Goal: Information Seeking & Learning: Check status

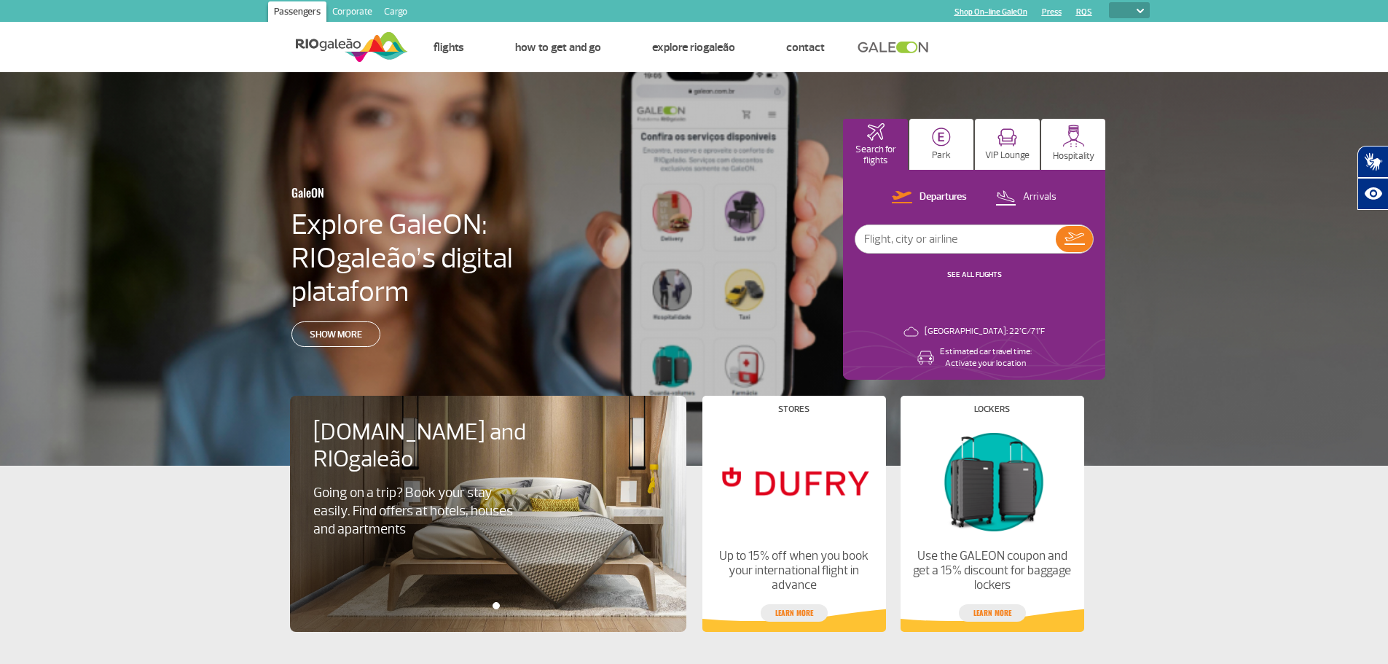
click at [1148, 4] on select "PT ENG ESP" at bounding box center [1129, 10] width 41 height 16
select select "en"
click at [1109, 2] on select "PT ENG ESP" at bounding box center [1129, 10] width 41 height 16
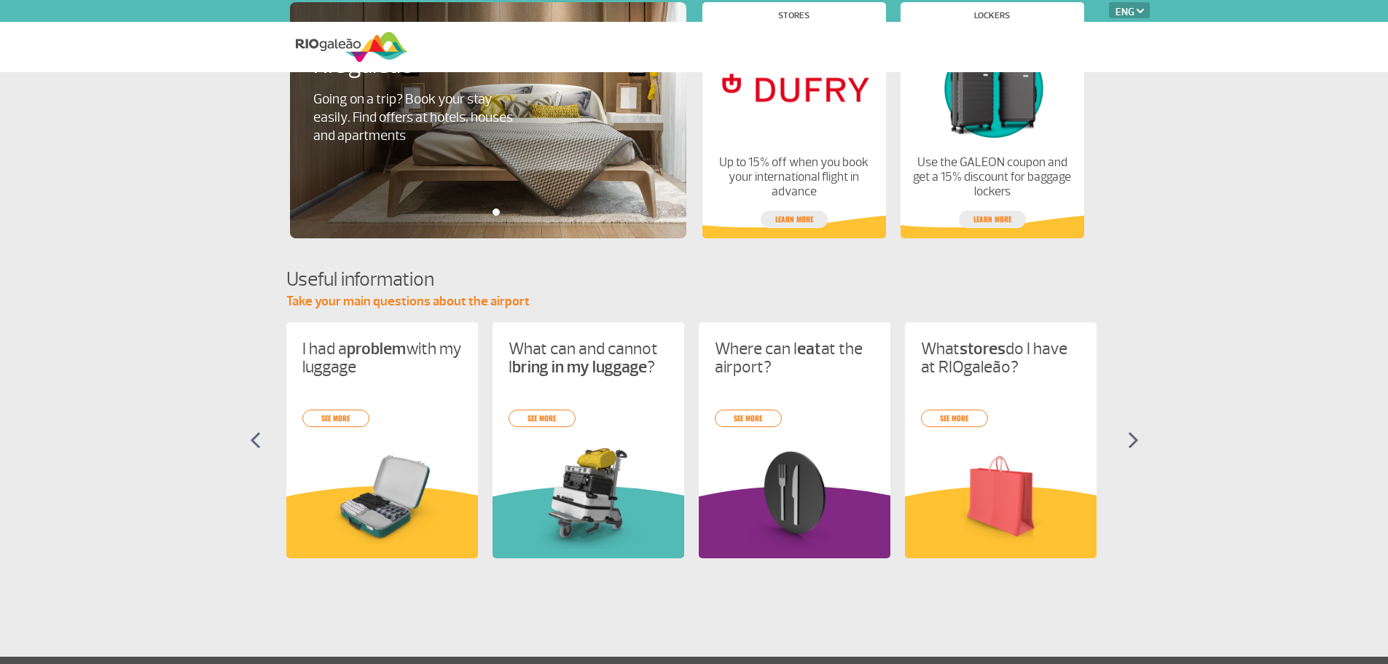
select select "en"
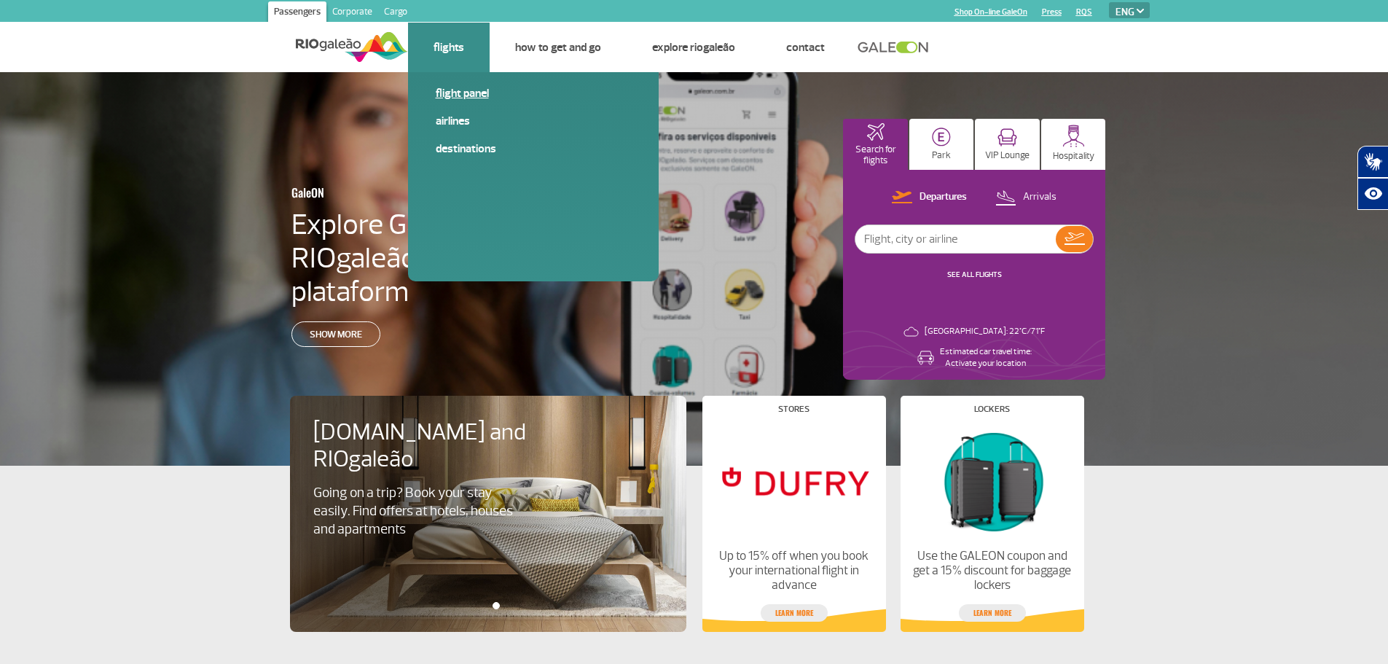
click at [463, 90] on link "Flight panel" at bounding box center [533, 93] width 195 height 16
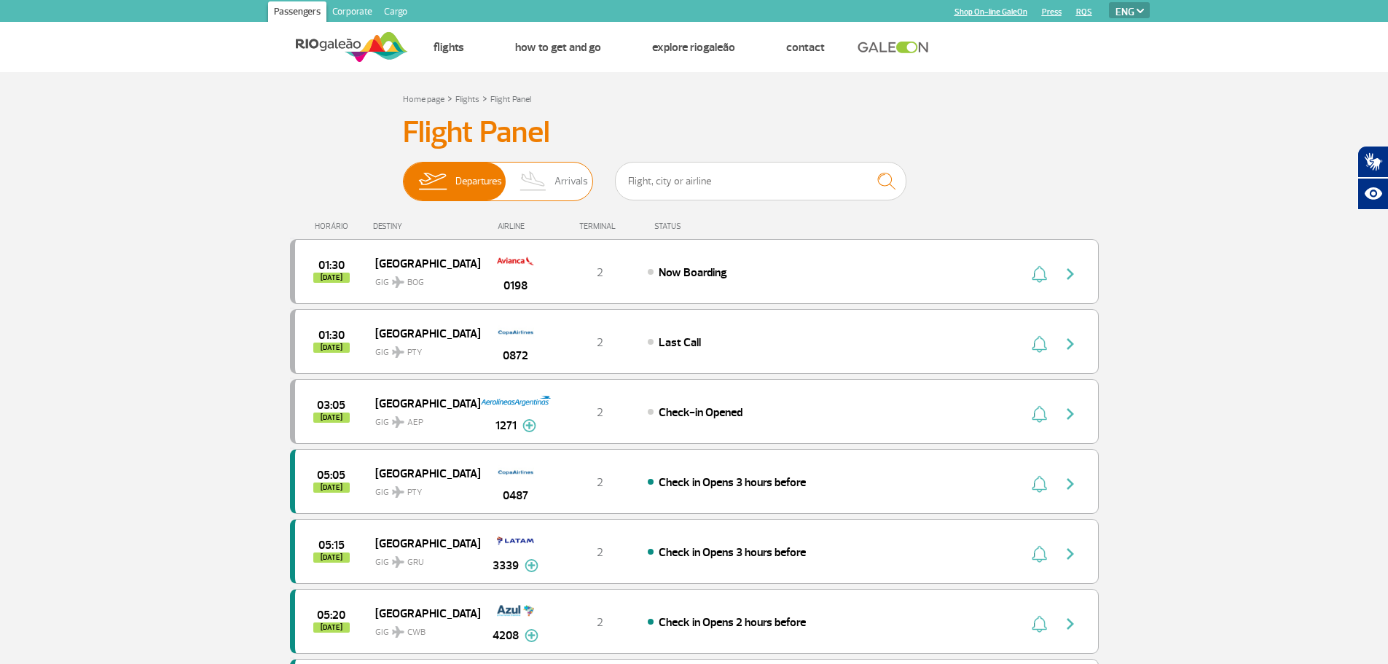
click at [567, 186] on span "Arrivals" at bounding box center [571, 181] width 34 height 38
click at [403, 174] on input "Departures Arrivals" at bounding box center [403, 174] width 0 height 0
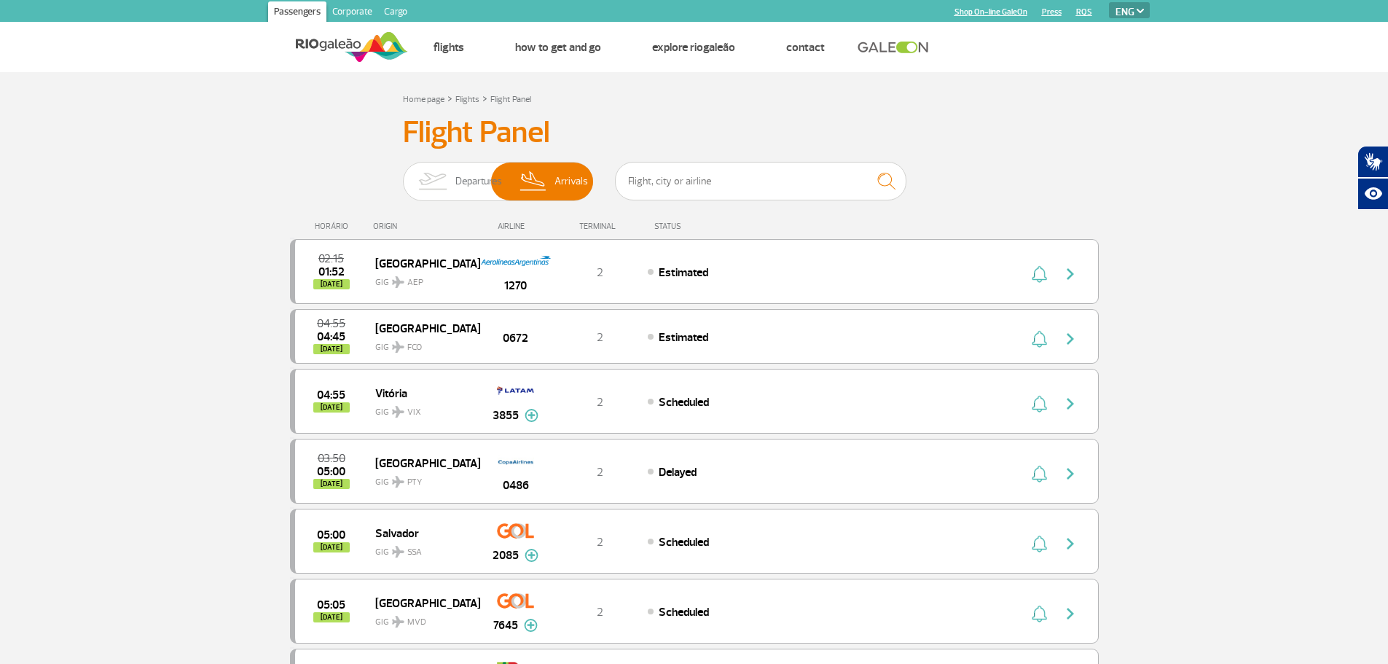
scroll to position [291, 0]
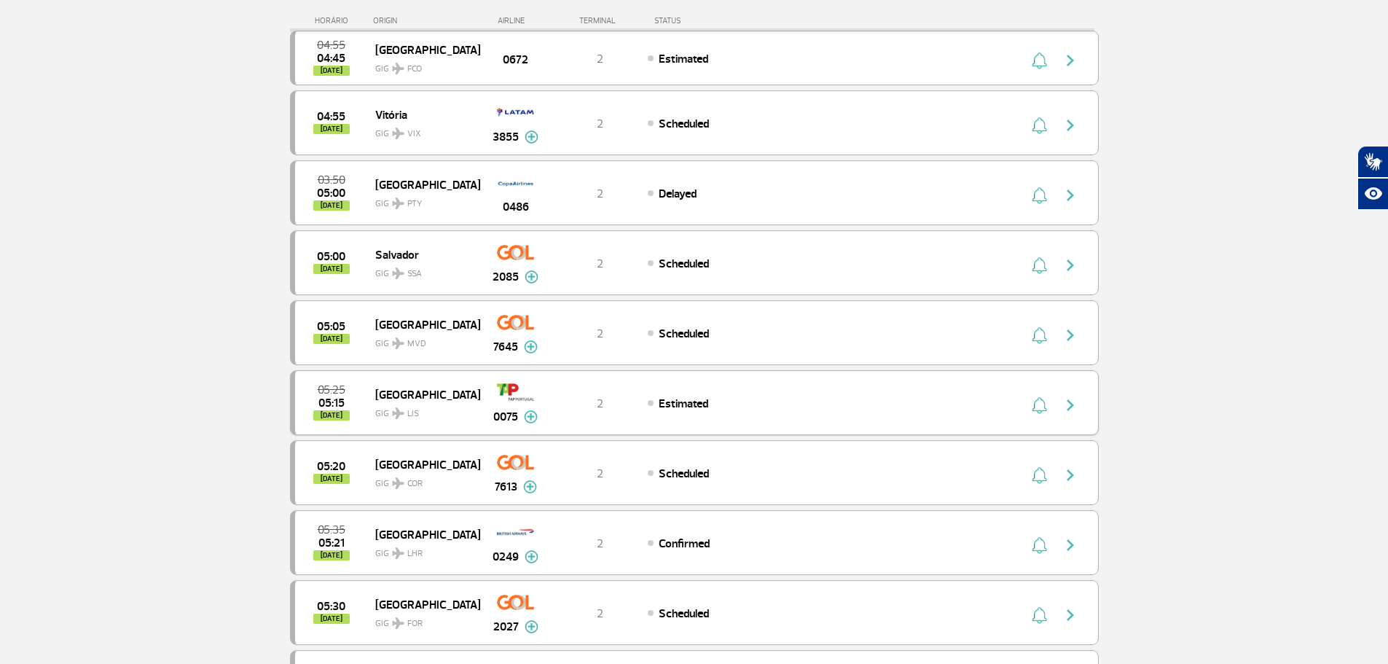
click at [682, 397] on span "Estimated" at bounding box center [684, 403] width 50 height 15
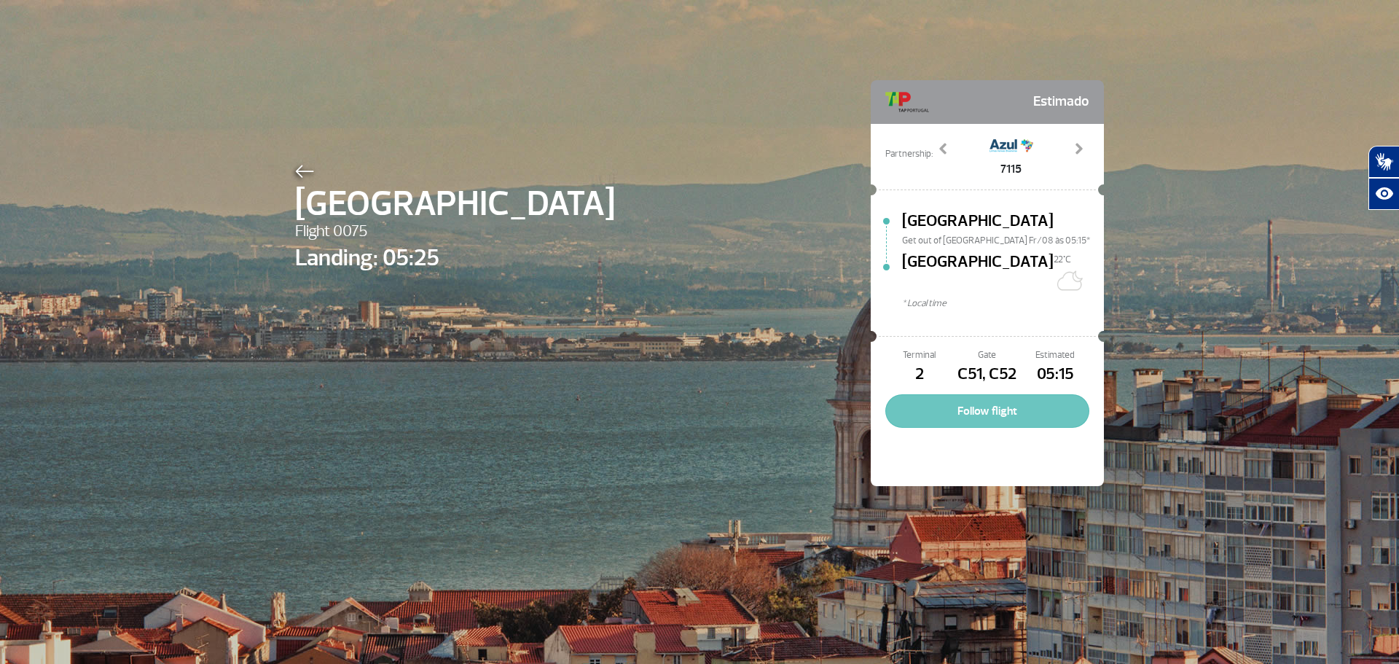
click at [962, 394] on button "Follow flight" at bounding box center [987, 411] width 204 height 34
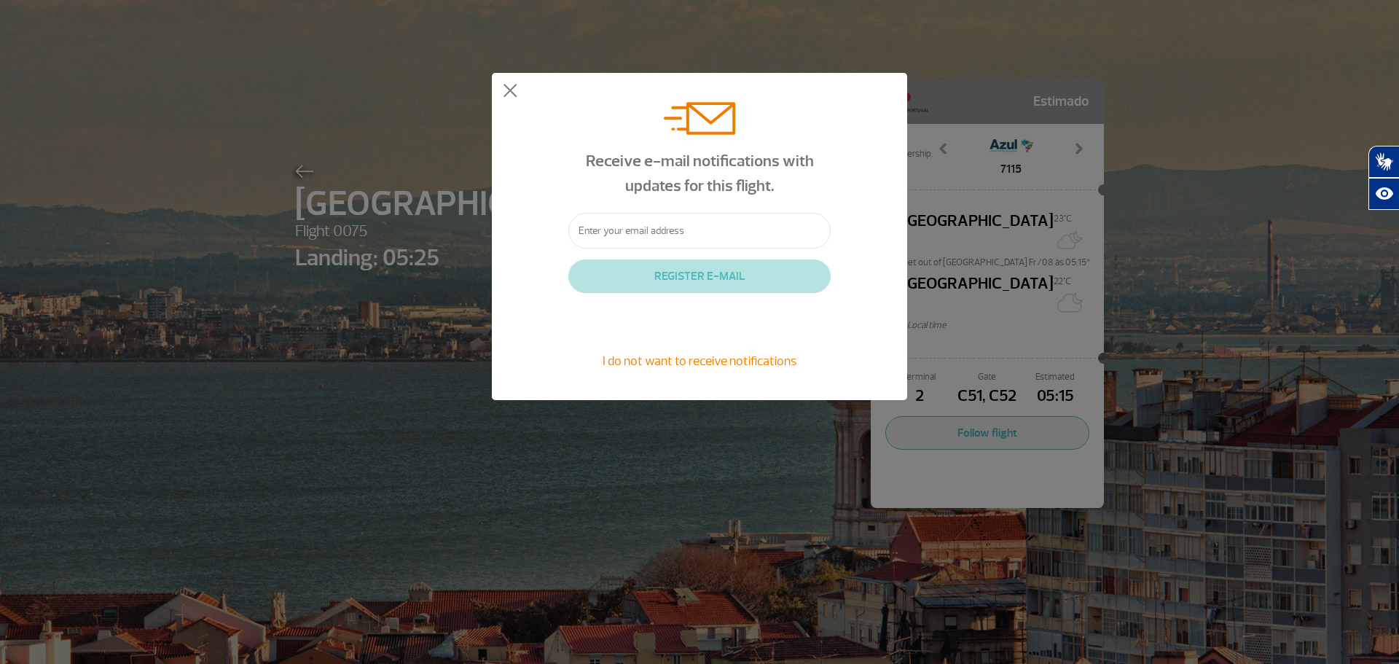
click at [699, 230] on input "text" at bounding box center [699, 231] width 262 height 36
type input "[EMAIL_ADDRESS][DOMAIN_NAME]"
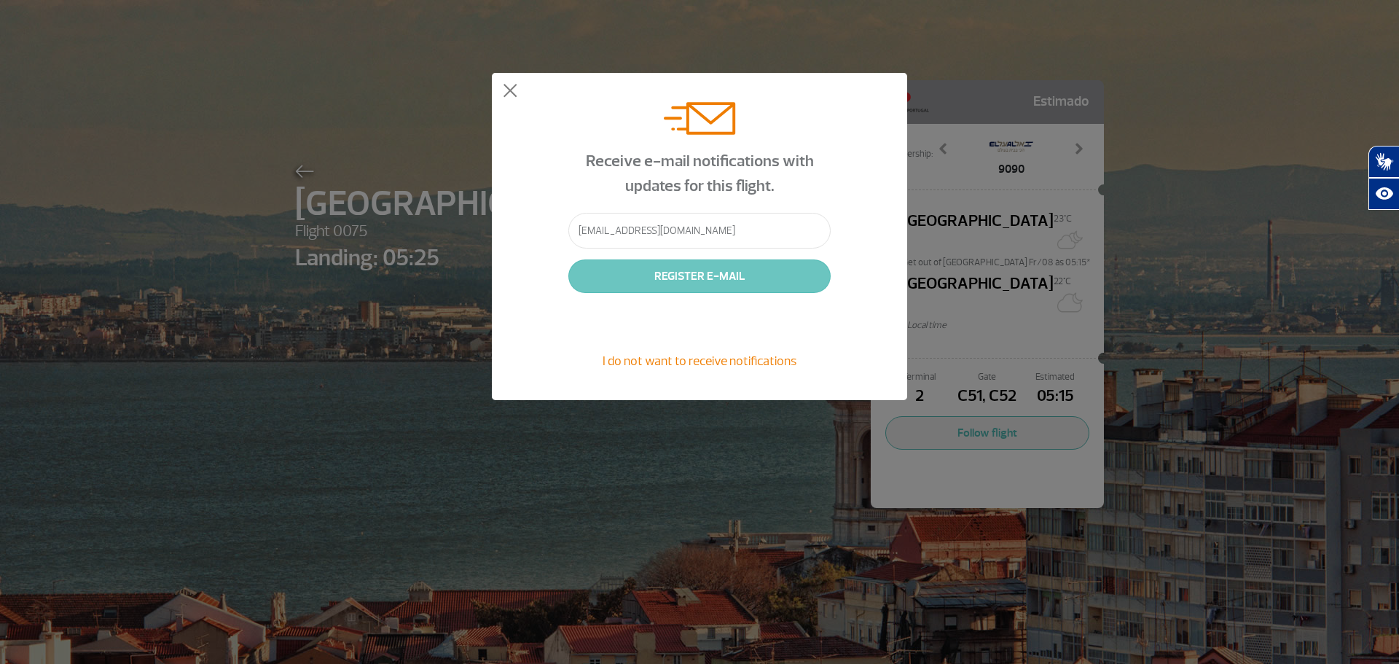
click at [707, 275] on button "REGISTER E-MAIL" at bounding box center [699, 276] width 262 height 34
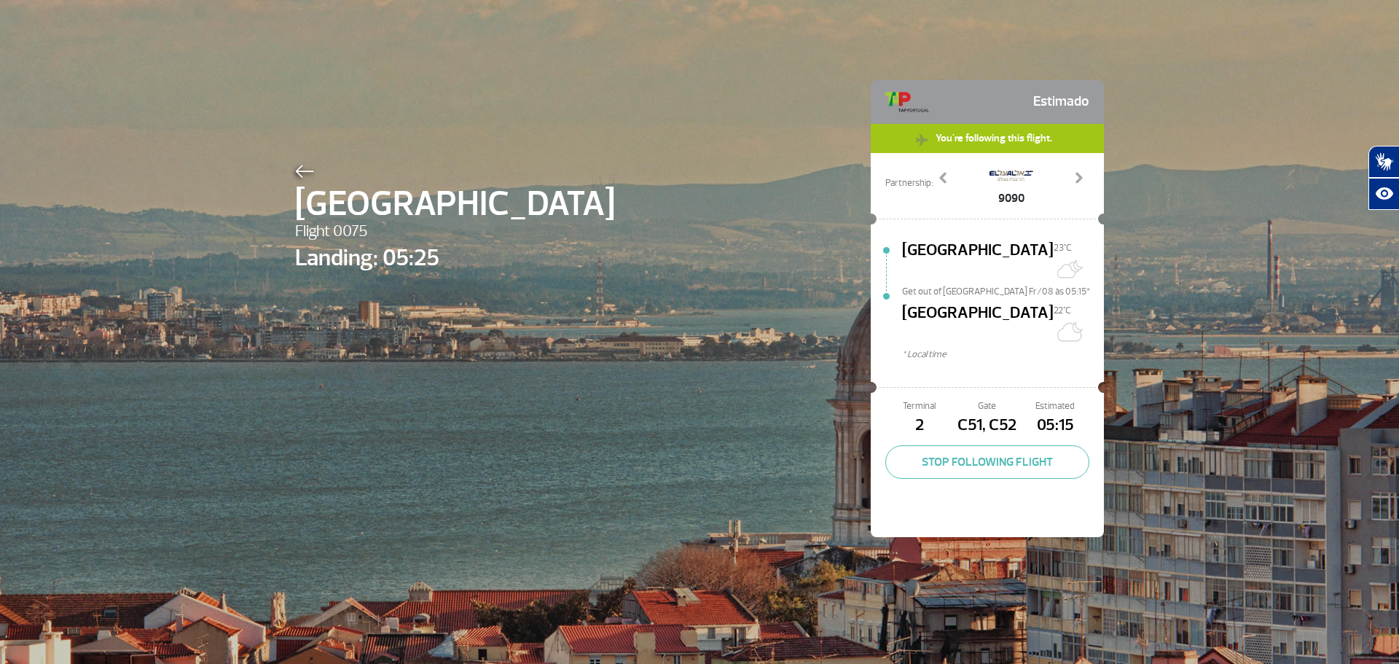
click at [300, 170] on img at bounding box center [304, 171] width 19 height 13
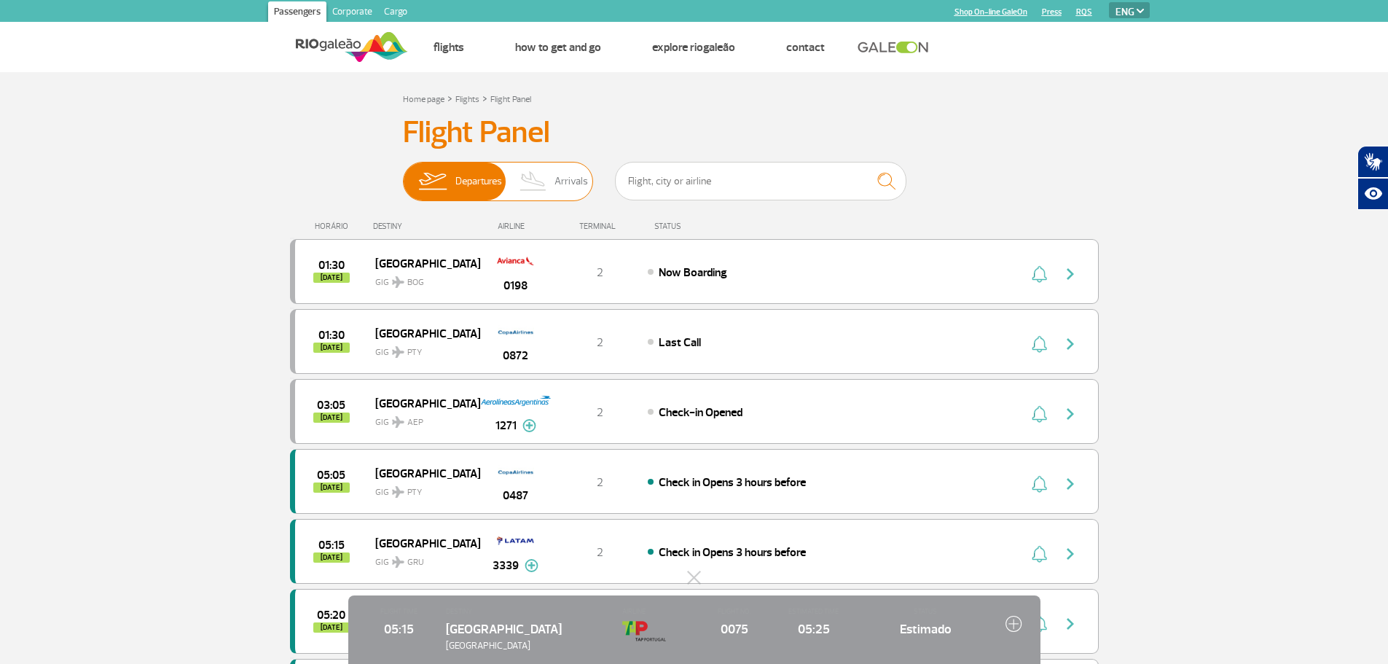
click at [574, 181] on span "Arrivals" at bounding box center [571, 181] width 34 height 38
click at [403, 174] on input "Departures Arrivals" at bounding box center [403, 174] width 0 height 0
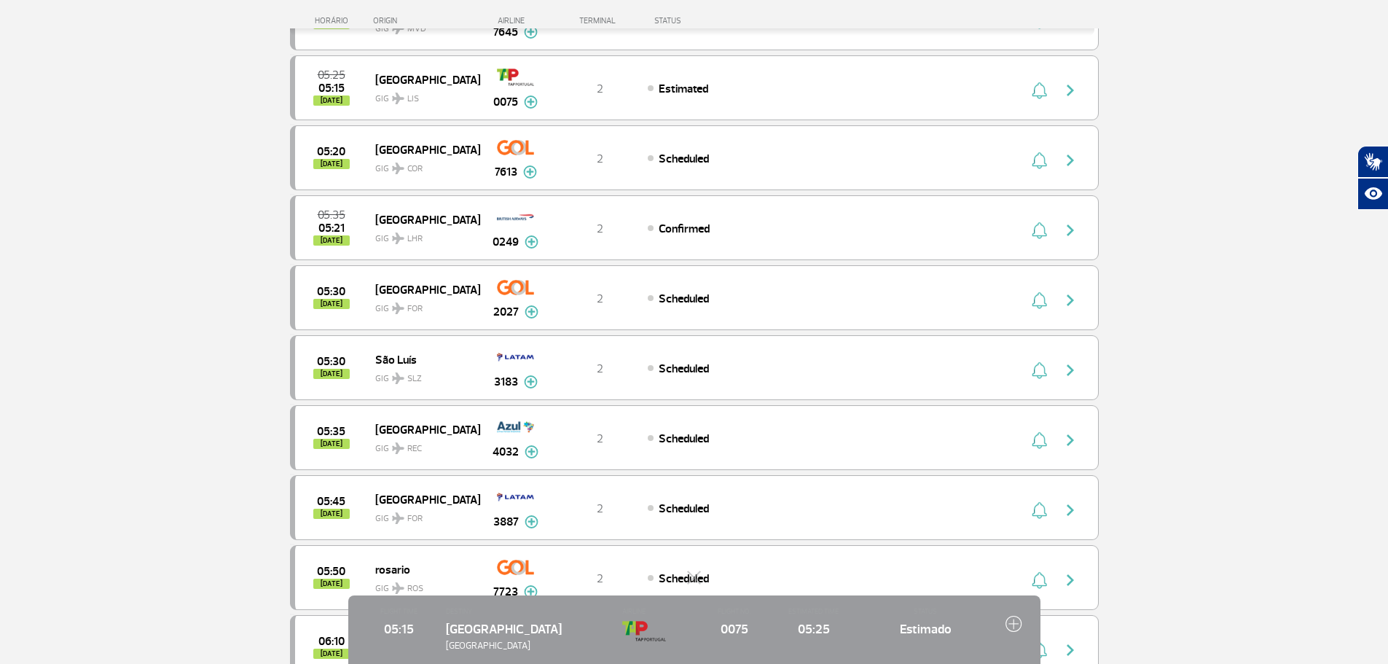
scroll to position [583, 0]
